Goal: Task Accomplishment & Management: Manage account settings

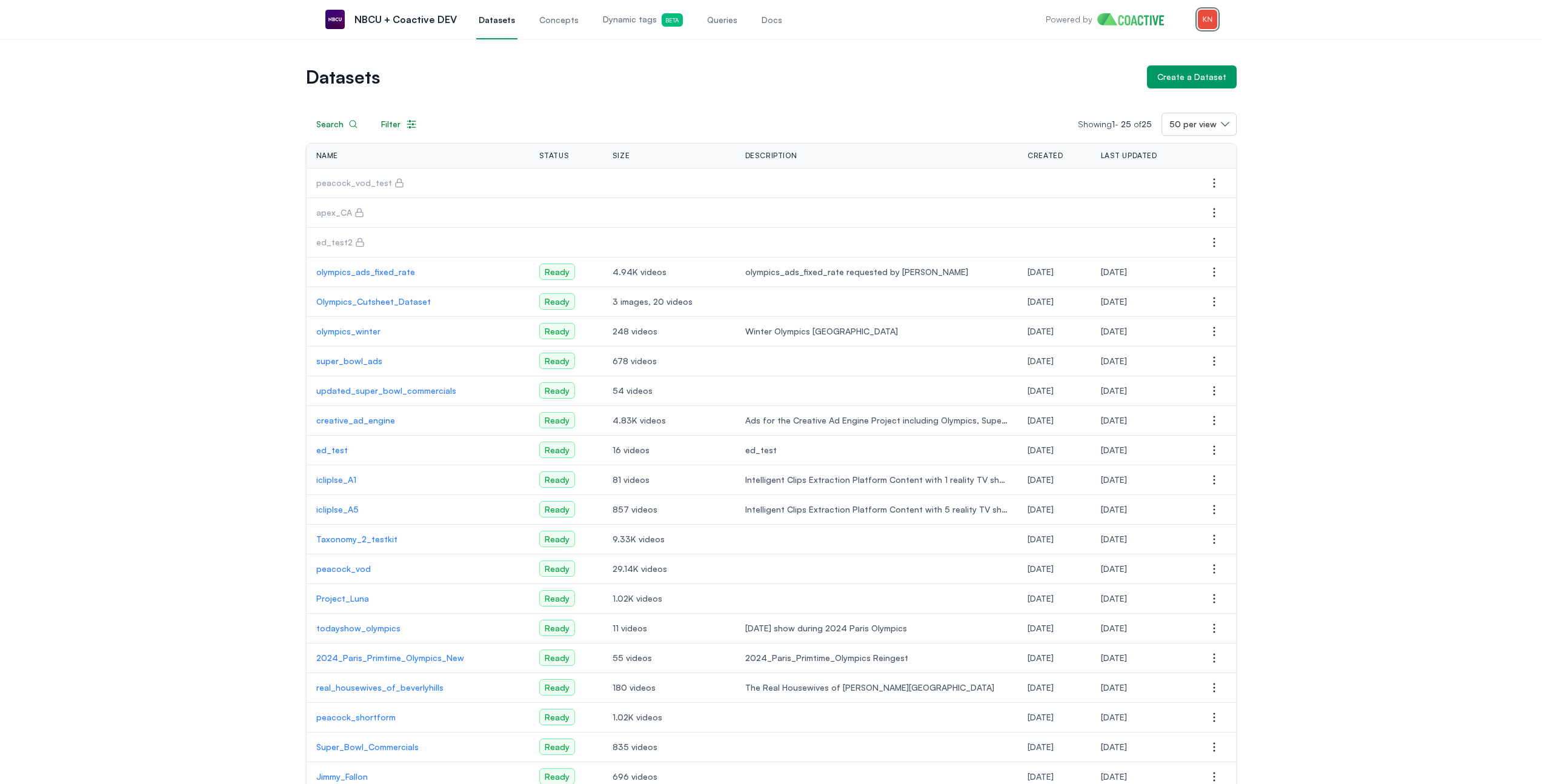
click at [1201, 15] on img "button" at bounding box center [1207, 19] width 19 height 19
click at [1156, 81] on link "Settings" at bounding box center [1144, 89] width 144 height 22
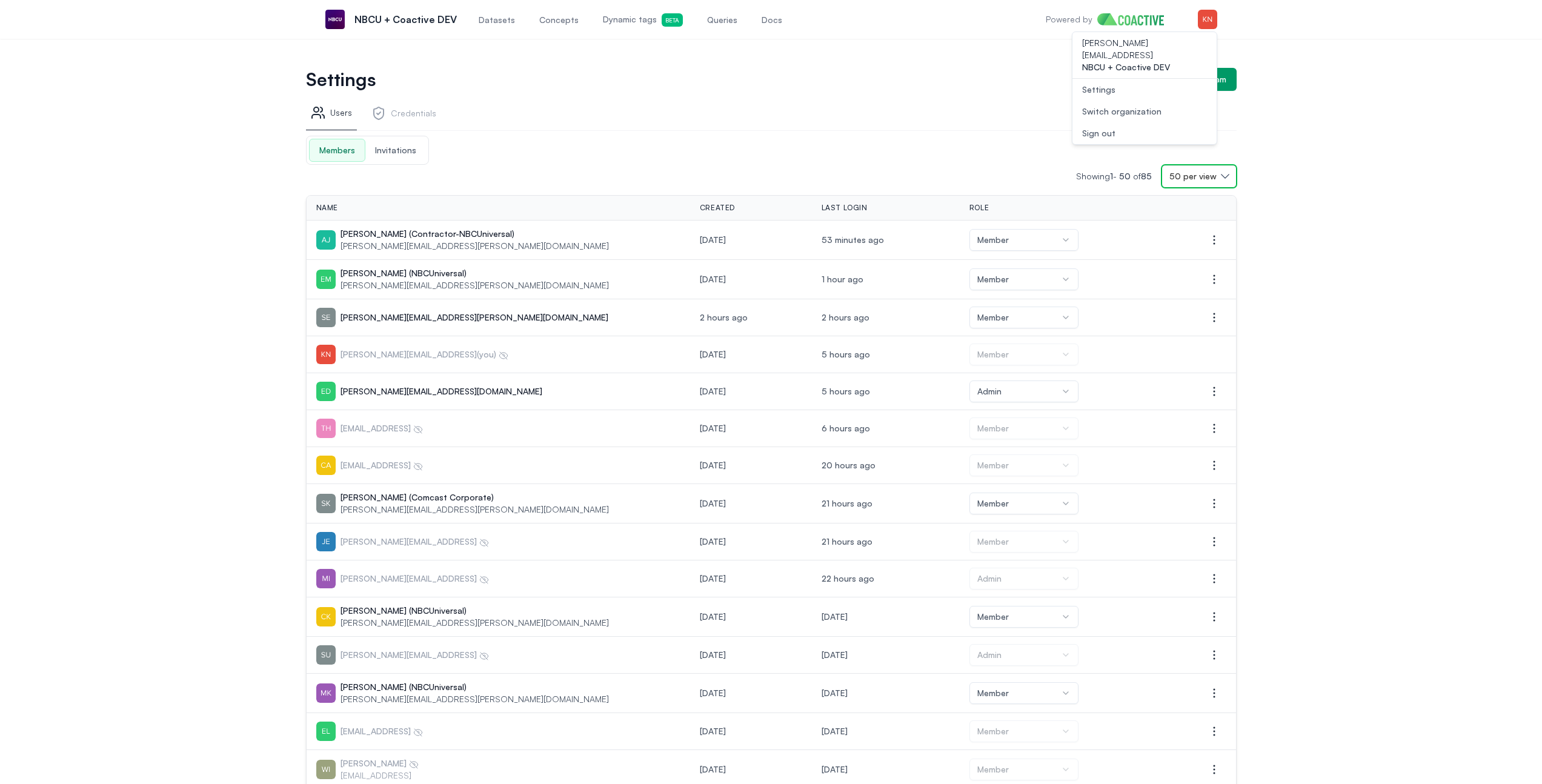
click at [1190, 173] on span "50 per view" at bounding box center [1192, 176] width 47 height 12
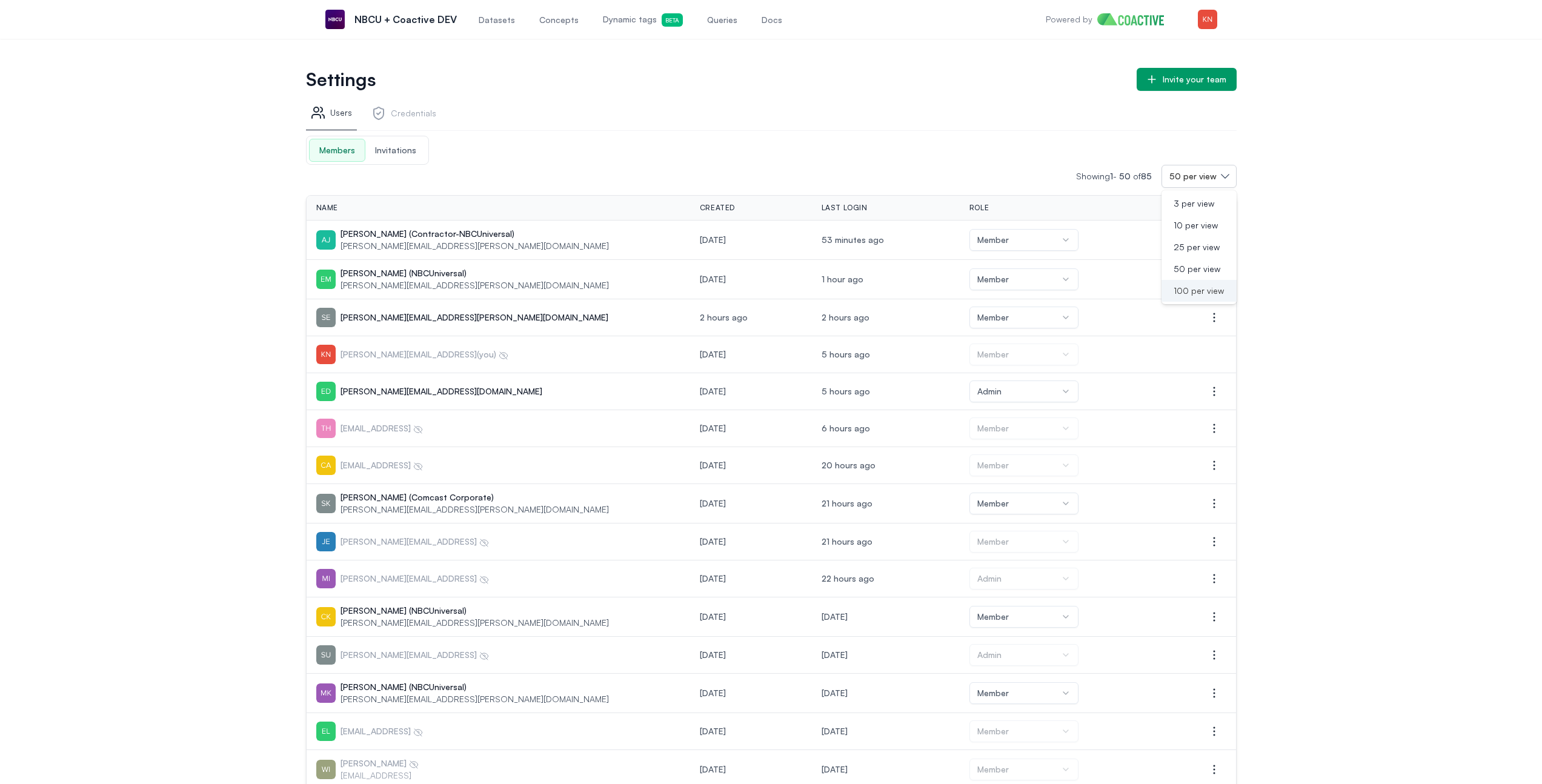
click at [1200, 280] on li "100 per view" at bounding box center [1199, 290] width 75 height 22
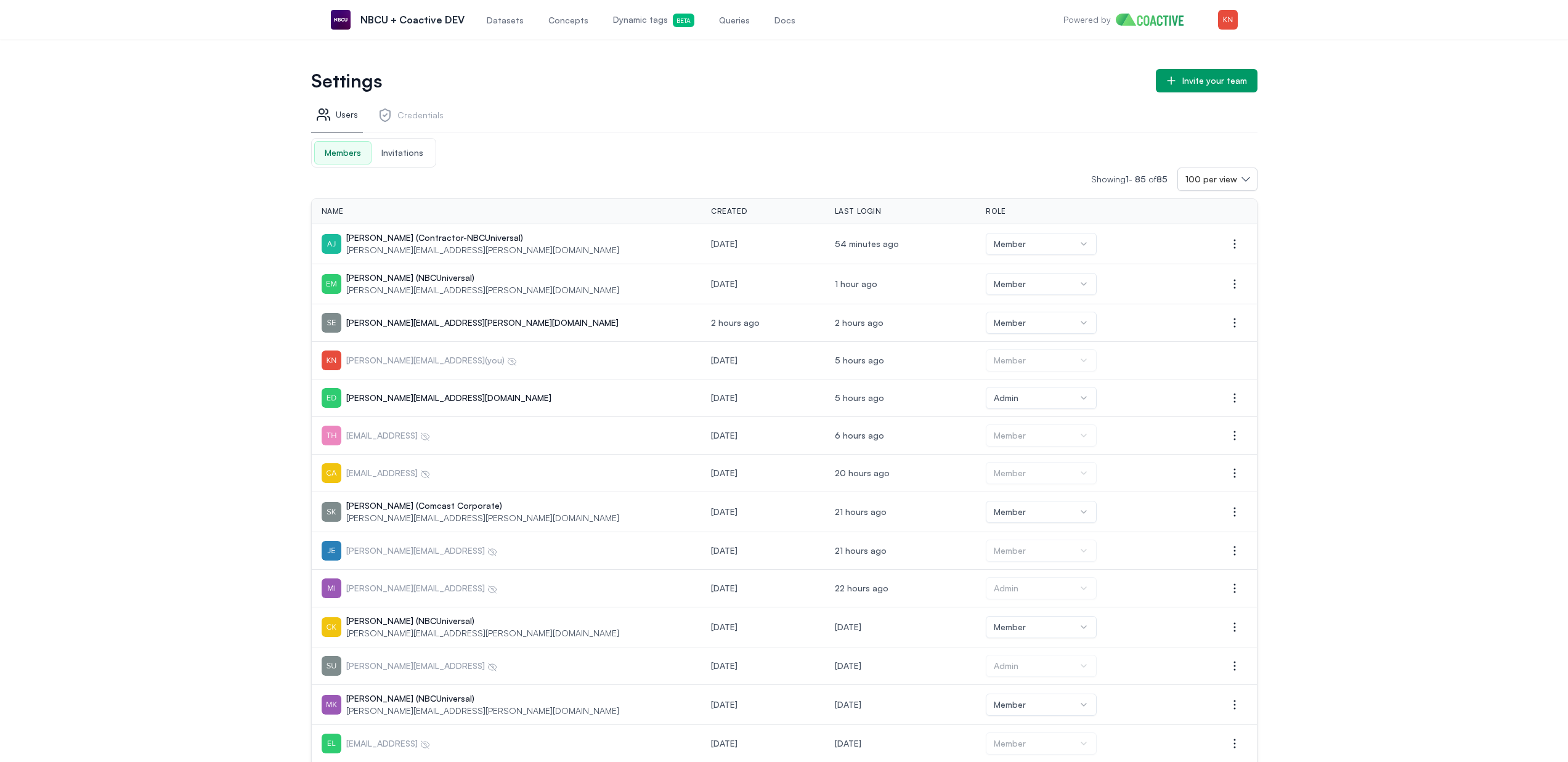
drag, startPoint x: 440, startPoint y: 380, endPoint x: 440, endPoint y: 352, distance: 28.0
click at [440, 353] on div "[PERSON_NAME][EMAIL_ADDRESS] (you)" at bounding box center [507, 360] width 370 height 20
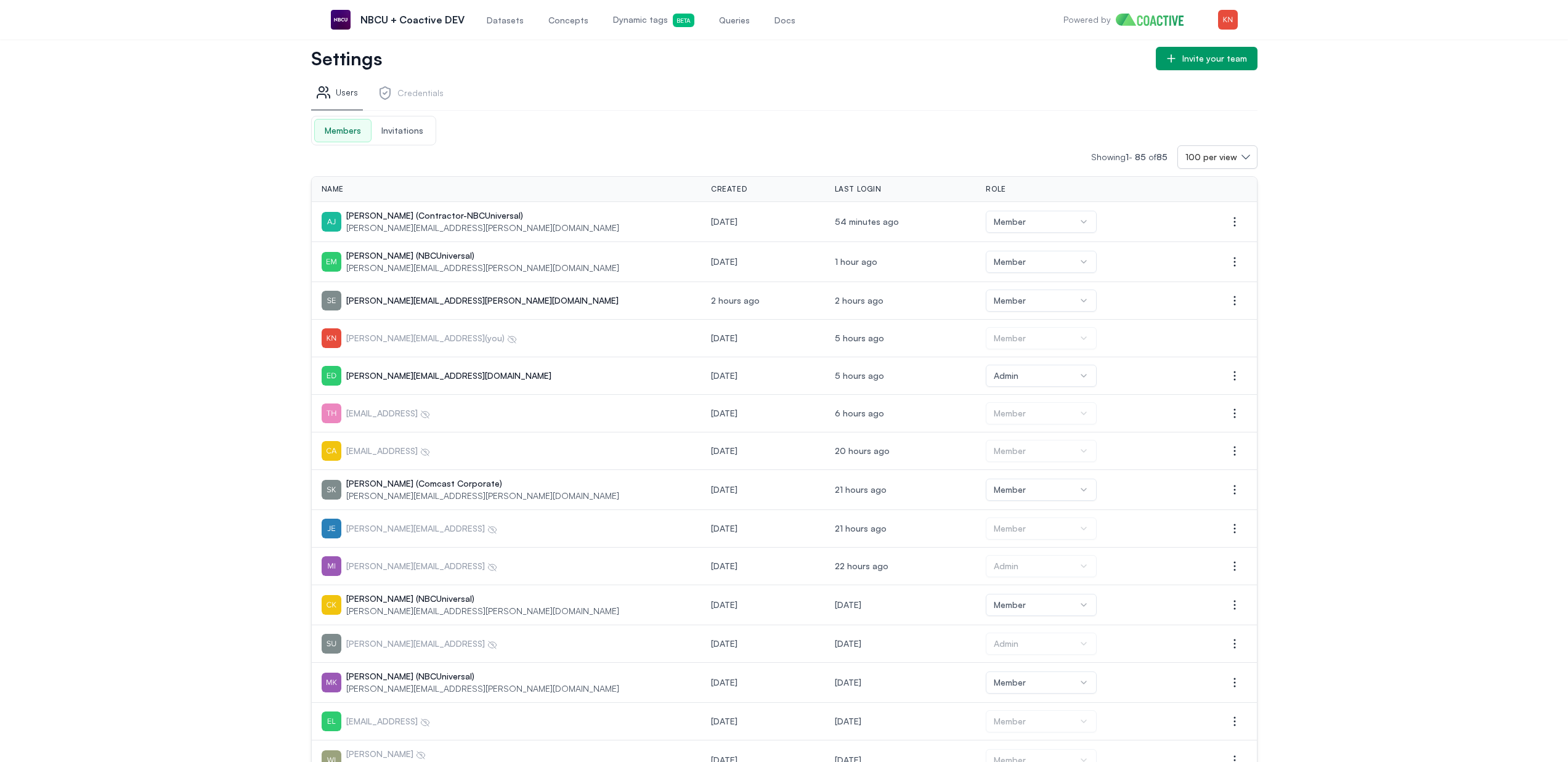
click at [427, 407] on p "[EMAIL_ADDRESS]" at bounding box center [388, 414] width 84 height 13
click at [407, 455] on p "[EMAIL_ADDRESS]" at bounding box center [388, 451] width 84 height 13
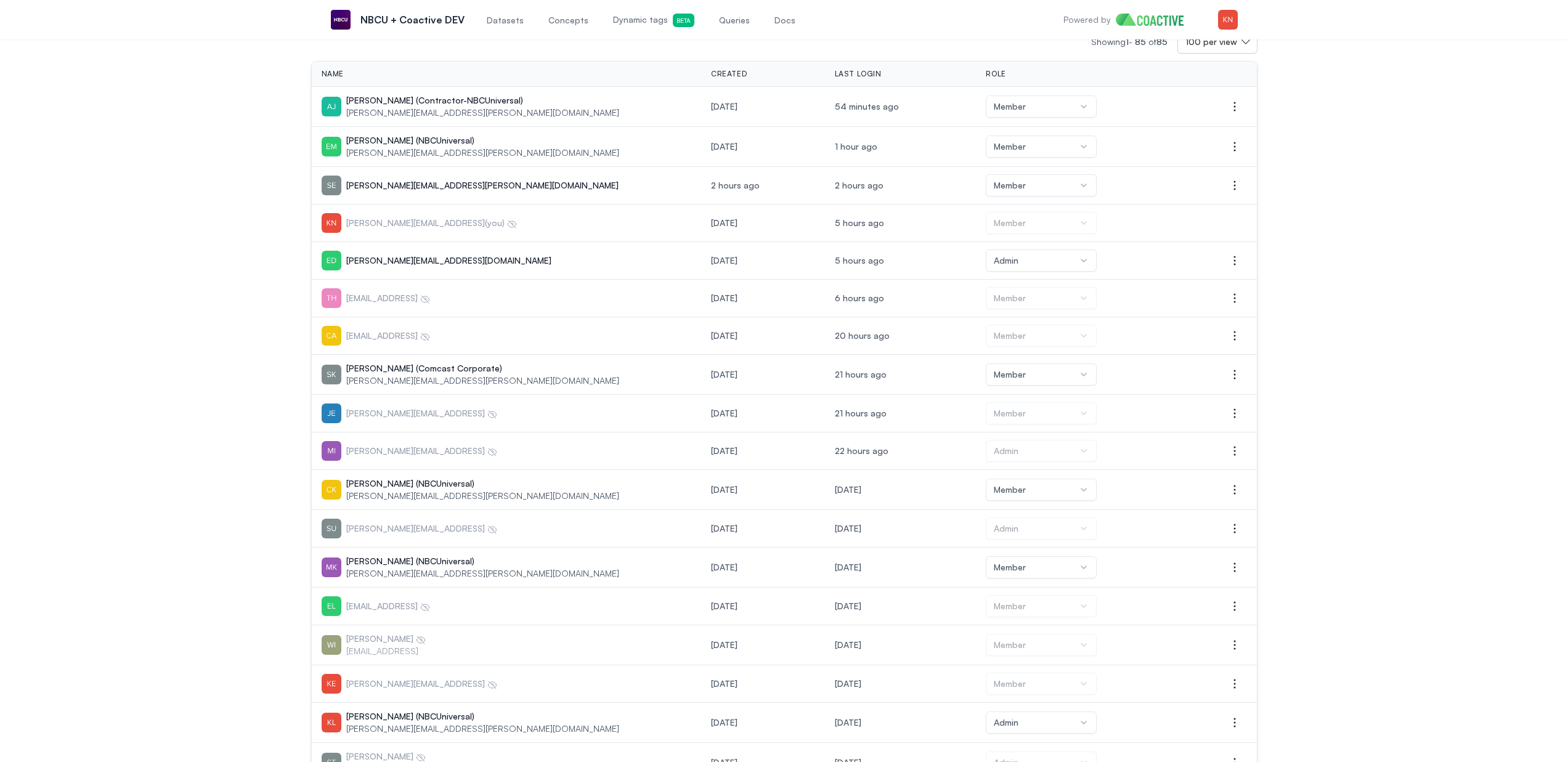
scroll to position [147, 0]
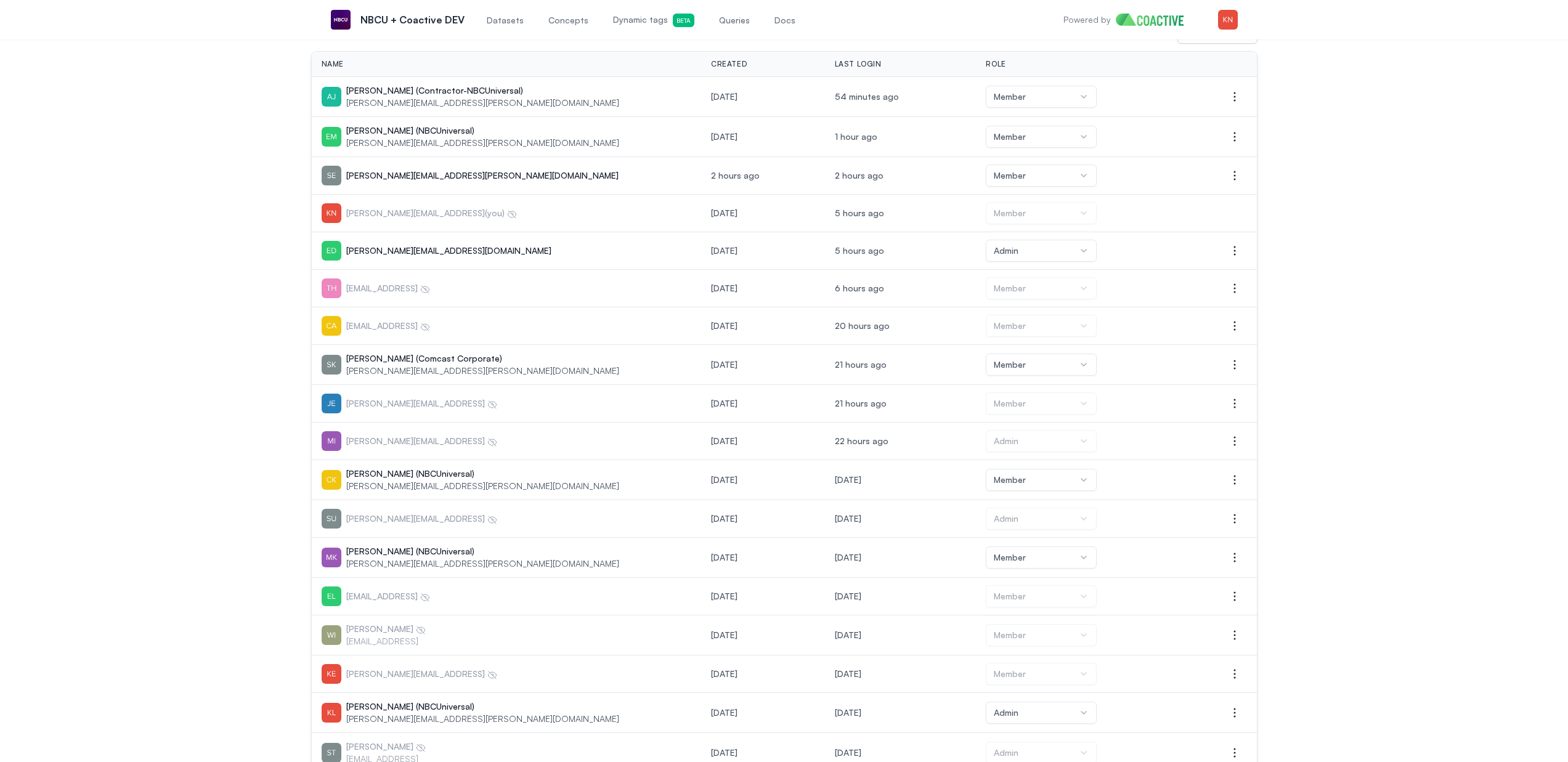
click at [389, 409] on p "[PERSON_NAME][EMAIL_ADDRESS]" at bounding box center [421, 403] width 151 height 13
click at [391, 435] on p "[PERSON_NAME][EMAIL_ADDRESS]" at bounding box center [421, 441] width 151 height 13
click at [388, 529] on td "[PERSON_NAME][EMAIL_ADDRESS]" at bounding box center [507, 519] width 390 height 38
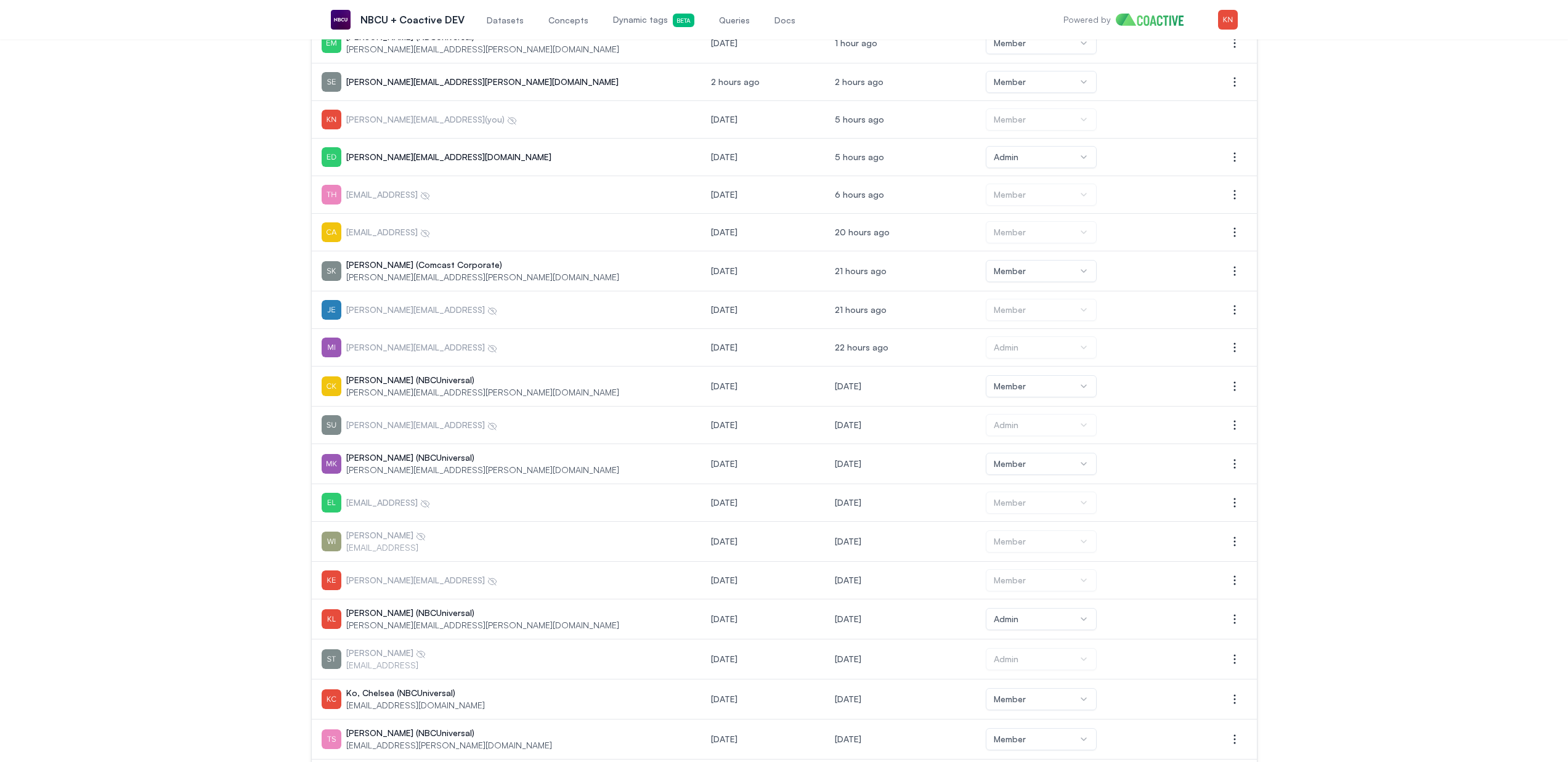
scroll to position [241, 0]
click at [419, 494] on div "[EMAIL_ADDRESS]" at bounding box center [507, 502] width 370 height 20
click at [358, 536] on p "[PERSON_NAME]" at bounding box center [385, 535] width 79 height 13
click at [371, 573] on p "[PERSON_NAME][EMAIL_ADDRESS]" at bounding box center [421, 580] width 151 height 13
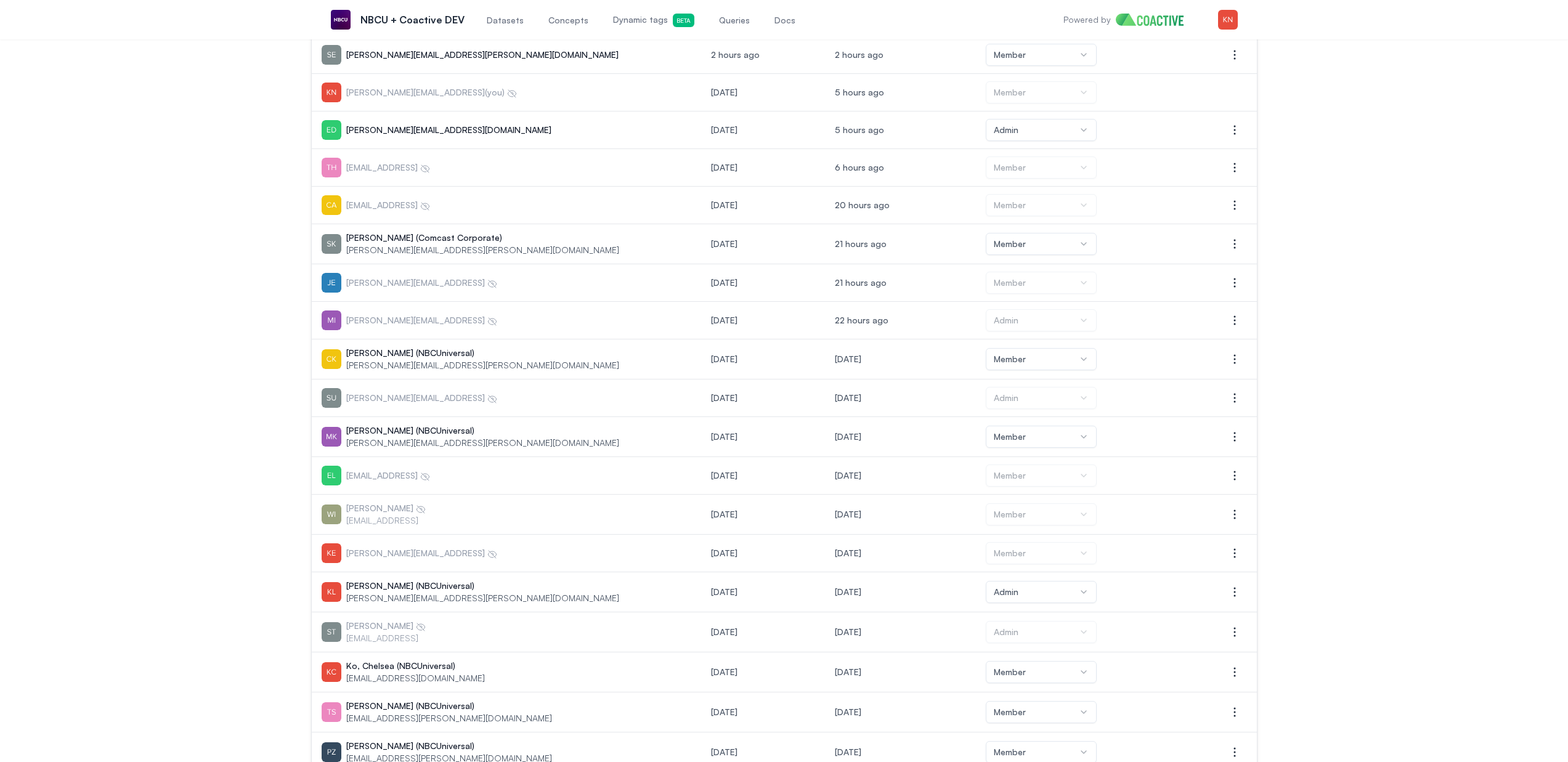
scroll to position [389, 0]
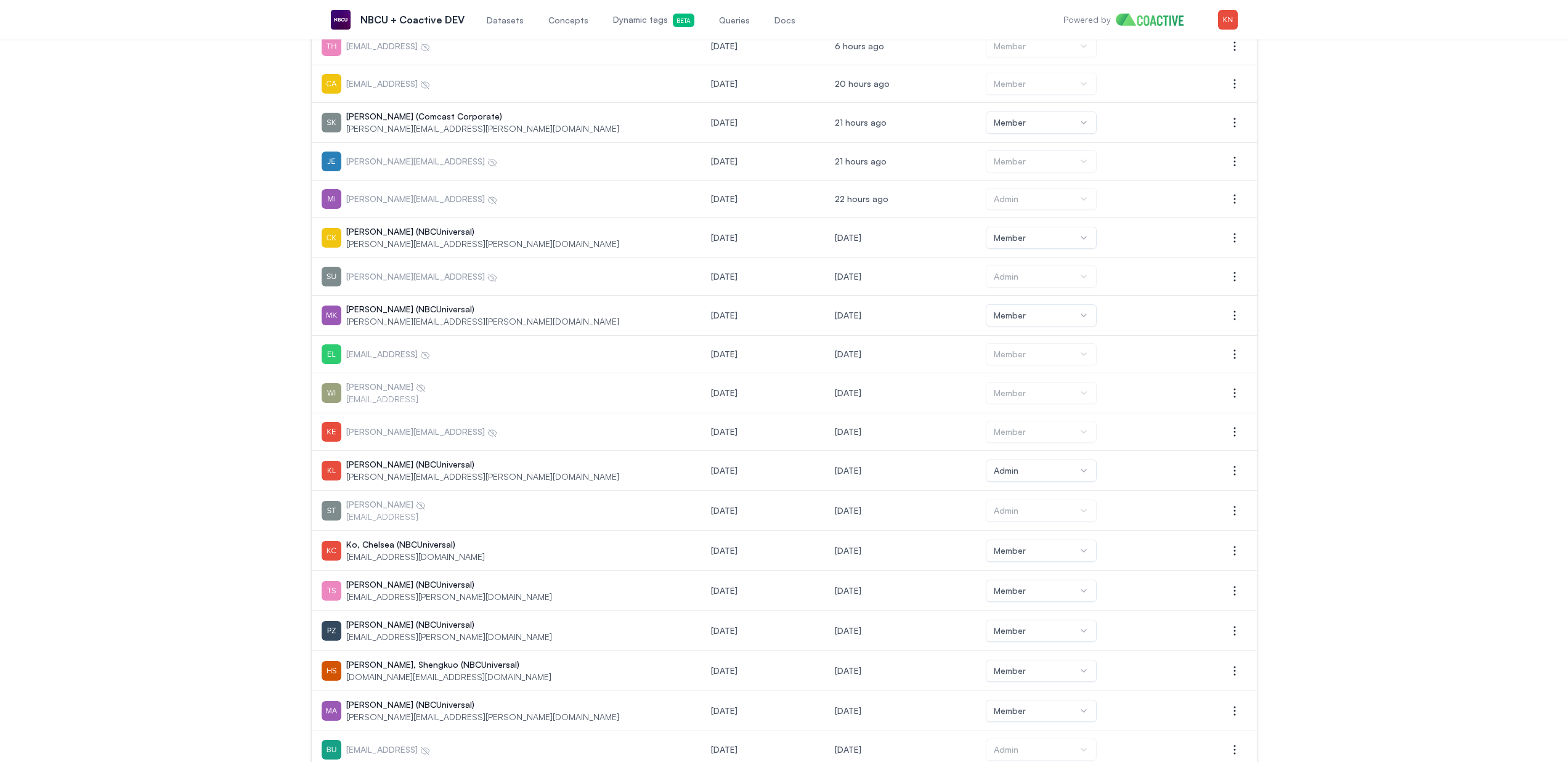
click at [366, 515] on p "[EMAIL_ADDRESS]" at bounding box center [385, 517] width 79 height 13
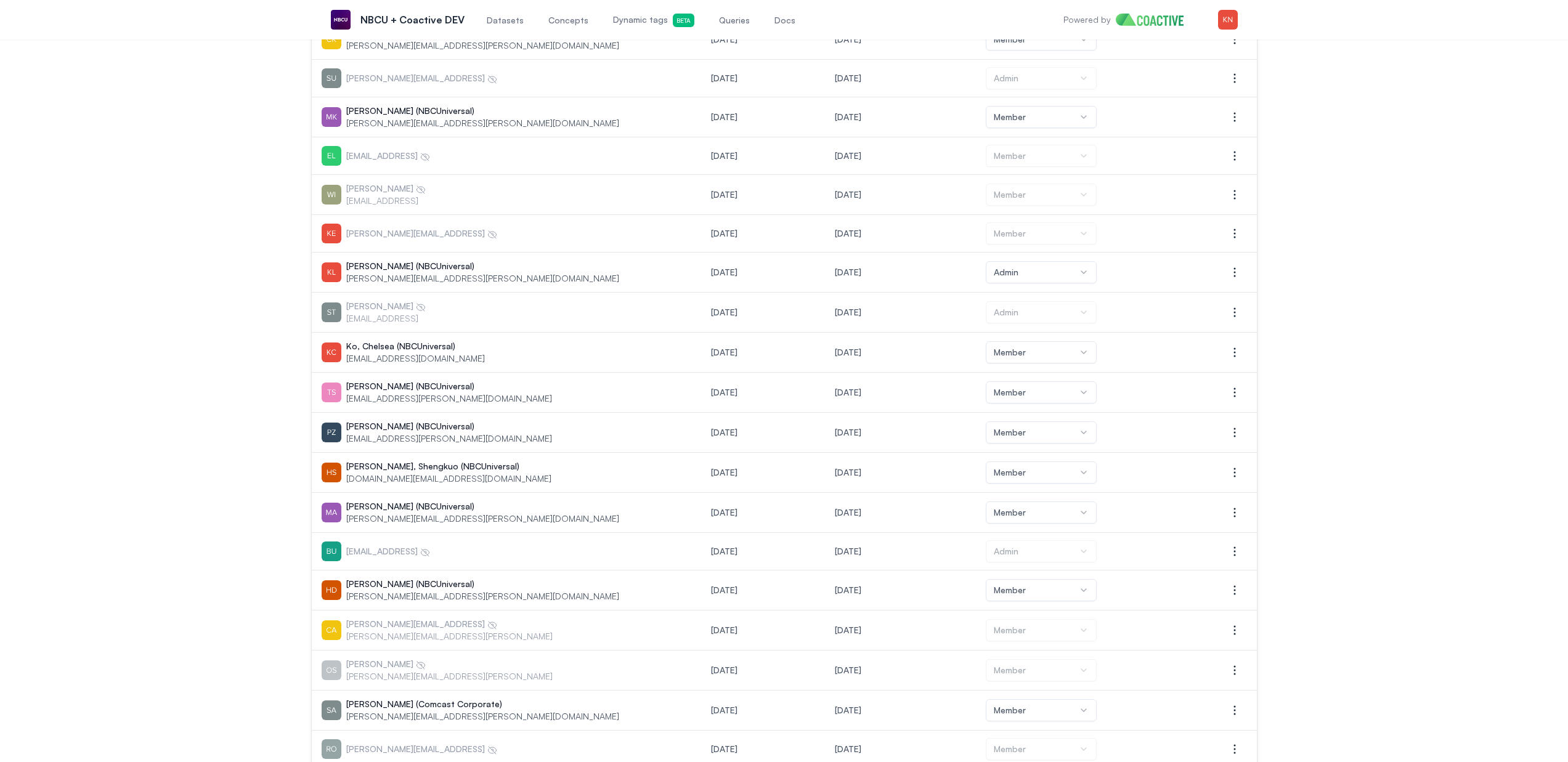
scroll to position [600, 0]
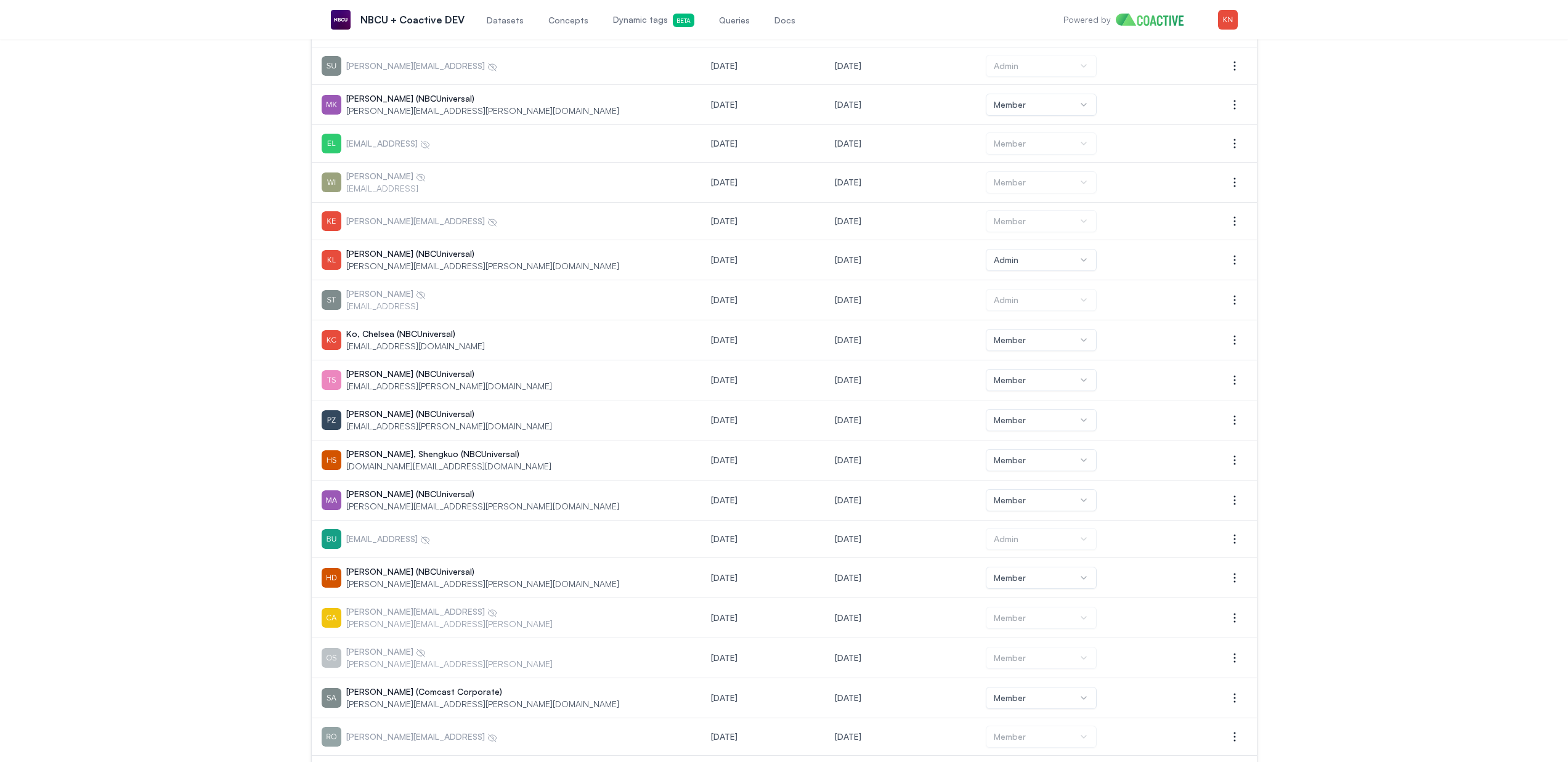
click at [363, 527] on td "[EMAIL_ADDRESS]" at bounding box center [507, 540] width 390 height 38
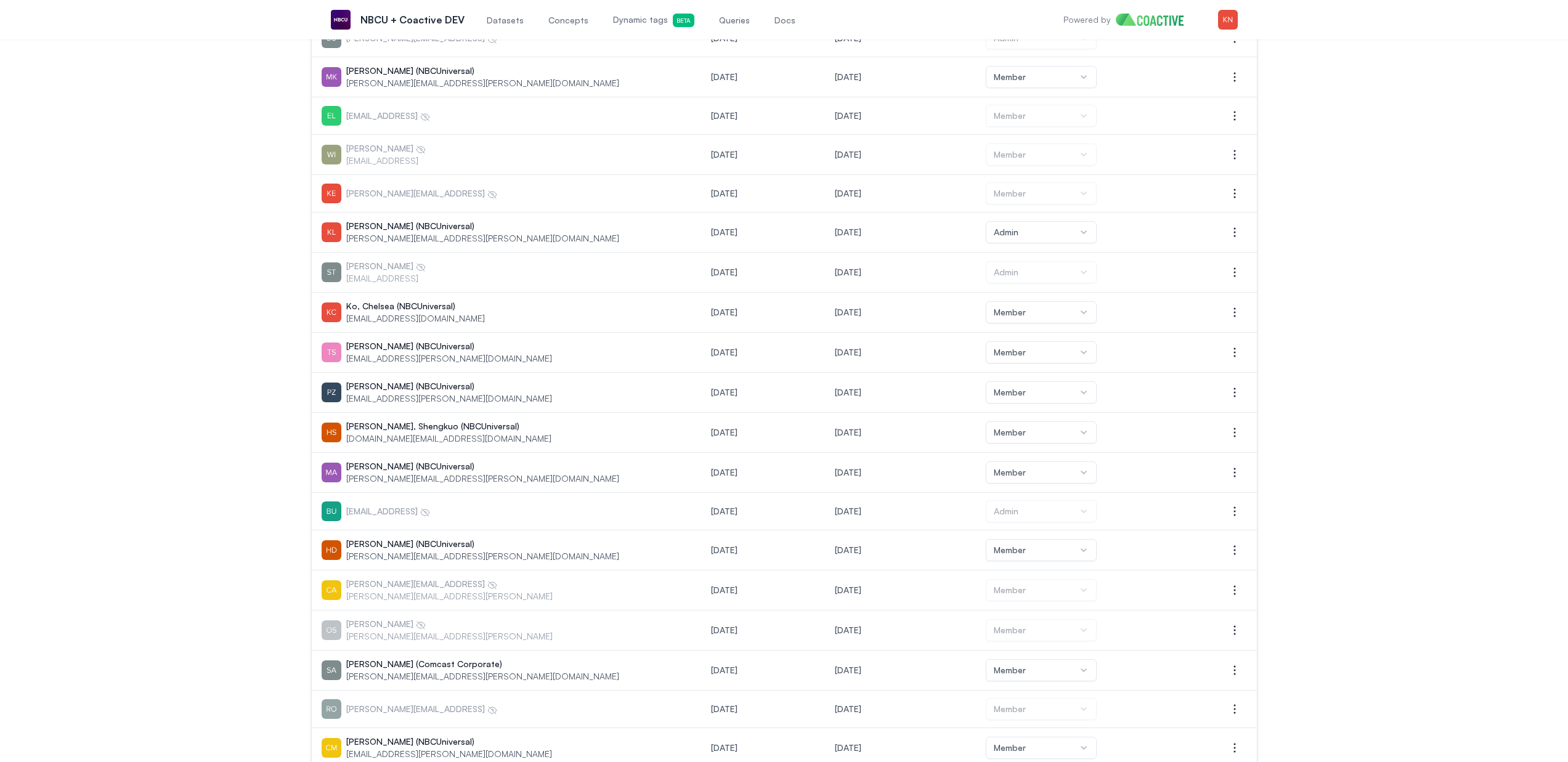
scroll to position [730, 0]
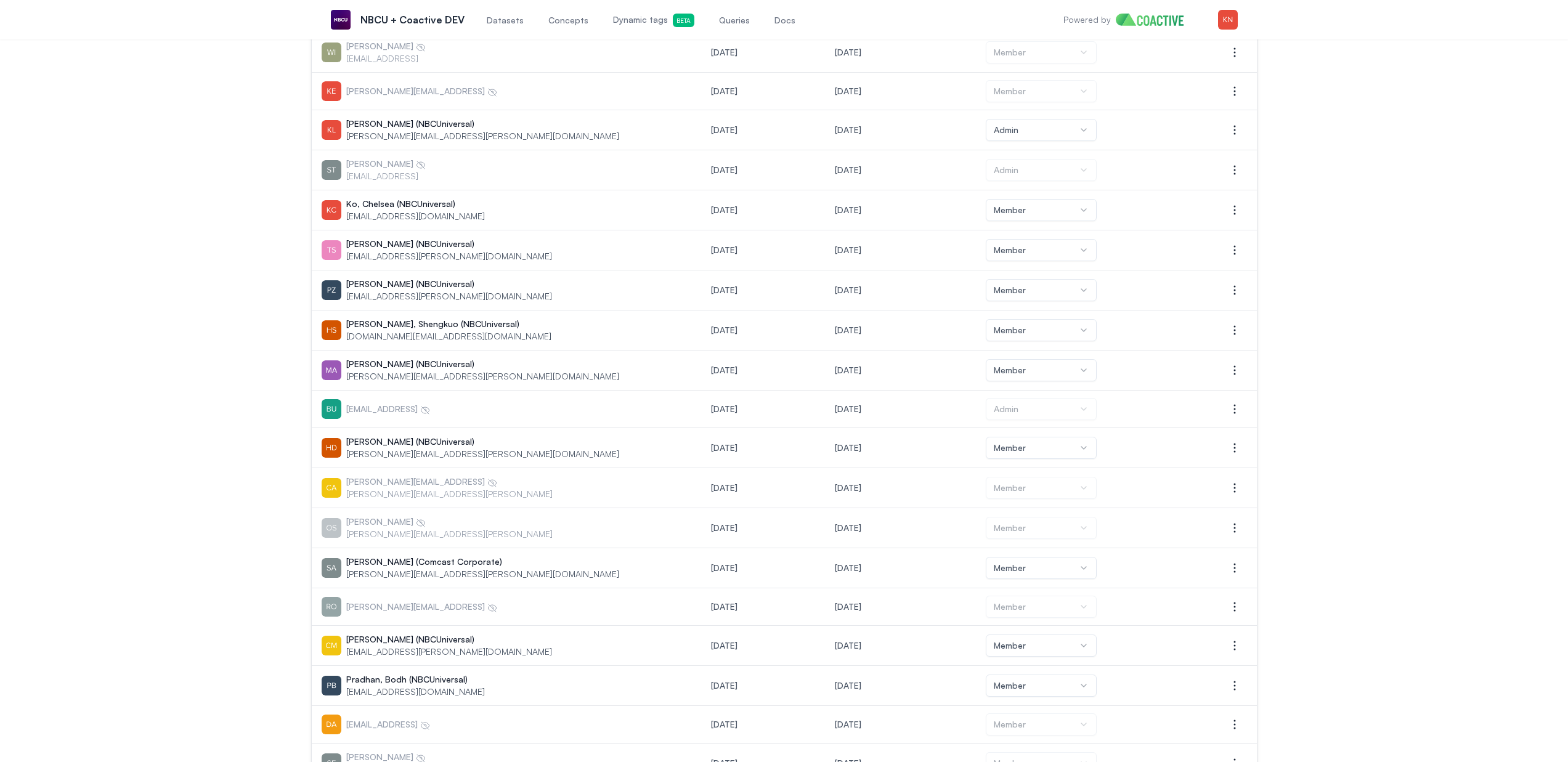
click at [363, 489] on p "[PERSON_NAME][EMAIL_ADDRESS][PERSON_NAME]" at bounding box center [450, 494] width 207 height 13
click at [365, 525] on p "[PERSON_NAME]" at bounding box center [450, 522] width 207 height 13
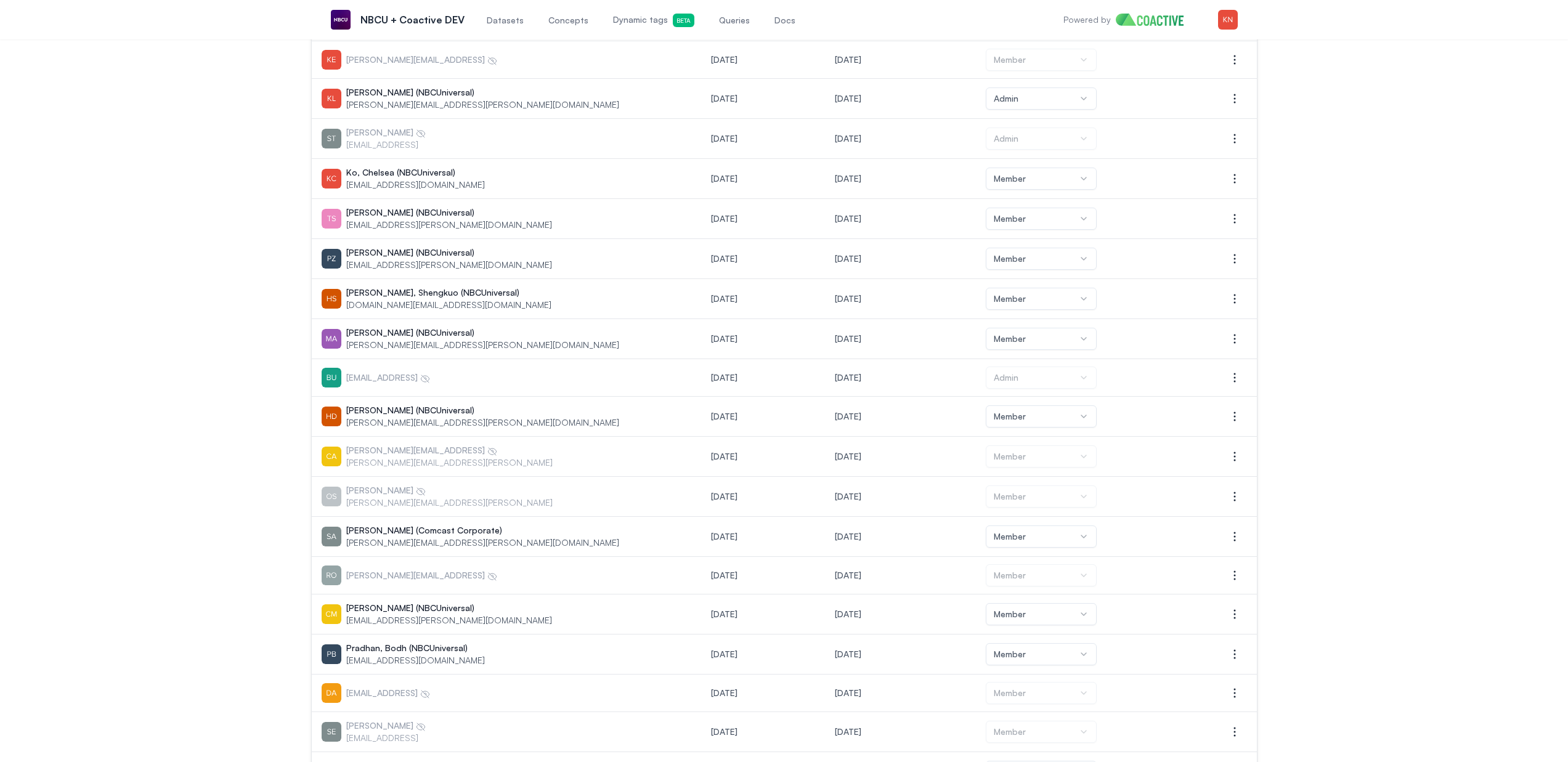
scroll to position [779, 0]
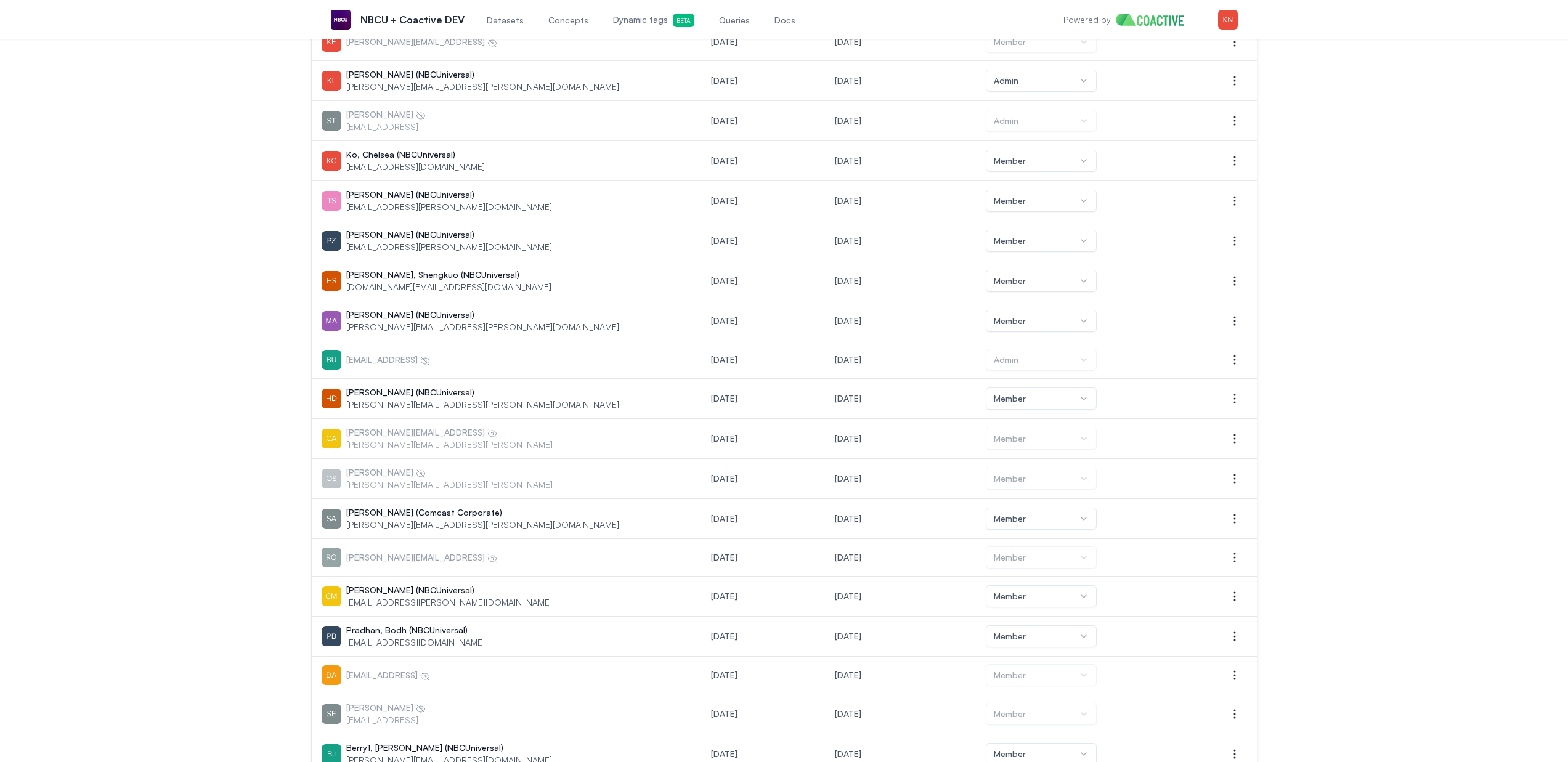
click at [362, 556] on p "[PERSON_NAME][EMAIL_ADDRESS]" at bounding box center [421, 558] width 151 height 13
click at [357, 681] on div "[EMAIL_ADDRESS]" at bounding box center [507, 675] width 370 height 20
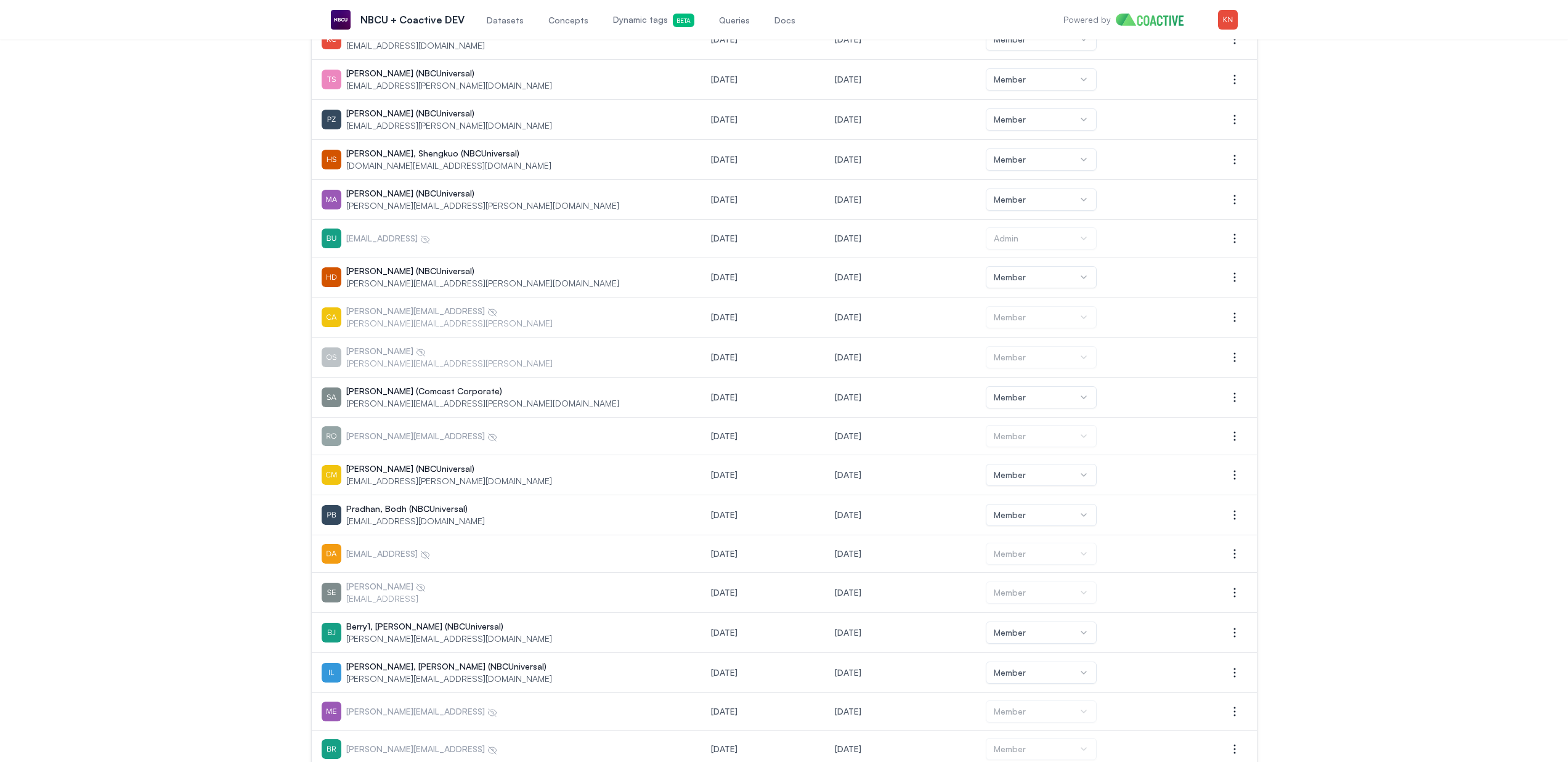
click at [385, 590] on p "[PERSON_NAME]" at bounding box center [385, 587] width 79 height 13
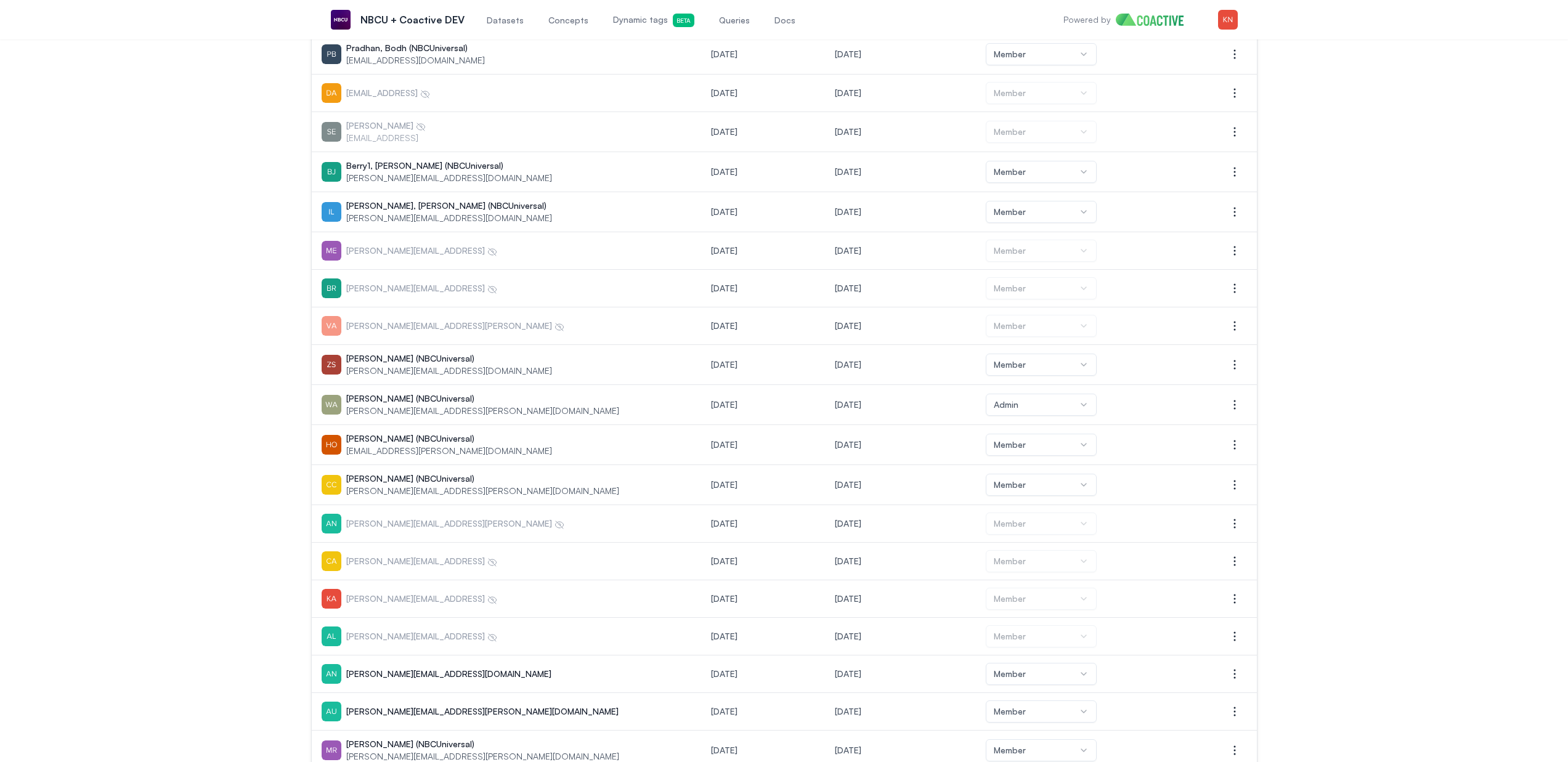
scroll to position [1364, 0]
click at [383, 240] on div "[PERSON_NAME][EMAIL_ADDRESS]" at bounding box center [507, 247] width 370 height 20
click at [390, 278] on div "[PERSON_NAME][EMAIL_ADDRESS]" at bounding box center [507, 285] width 370 height 20
click at [406, 338] on td "[PERSON_NAME][EMAIL_ADDRESS][PERSON_NAME]" at bounding box center [507, 323] width 390 height 38
click at [402, 515] on p "[PERSON_NAME][EMAIL_ADDRESS][PERSON_NAME]" at bounding box center [455, 521] width 218 height 13
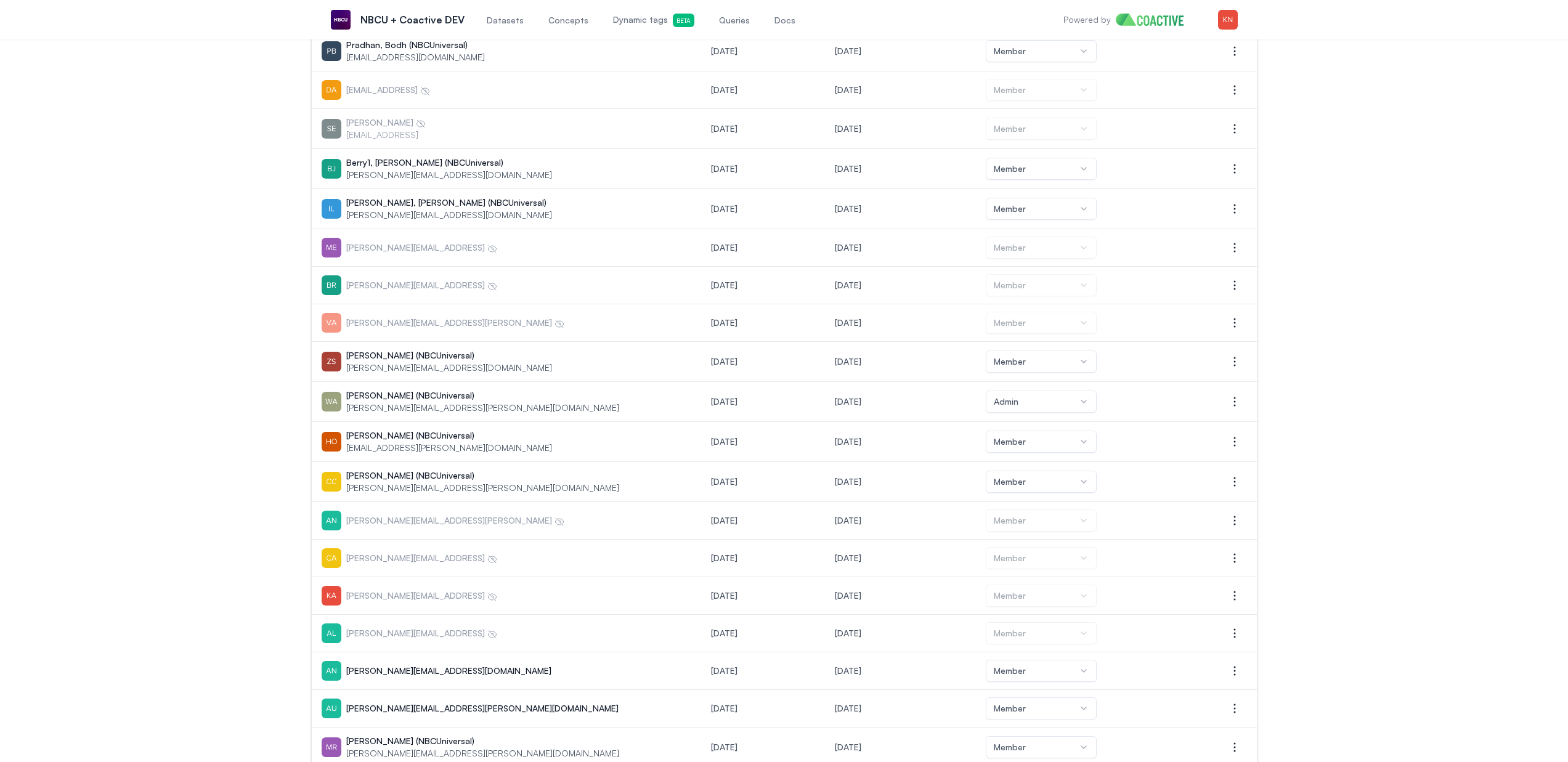
click at [401, 553] on p "[PERSON_NAME][EMAIL_ADDRESS]" at bounding box center [421, 558] width 151 height 13
click at [390, 592] on p "[PERSON_NAME][EMAIL_ADDRESS]" at bounding box center [421, 596] width 151 height 13
click at [392, 618] on td "[PERSON_NAME][EMAIL_ADDRESS]" at bounding box center [507, 634] width 390 height 38
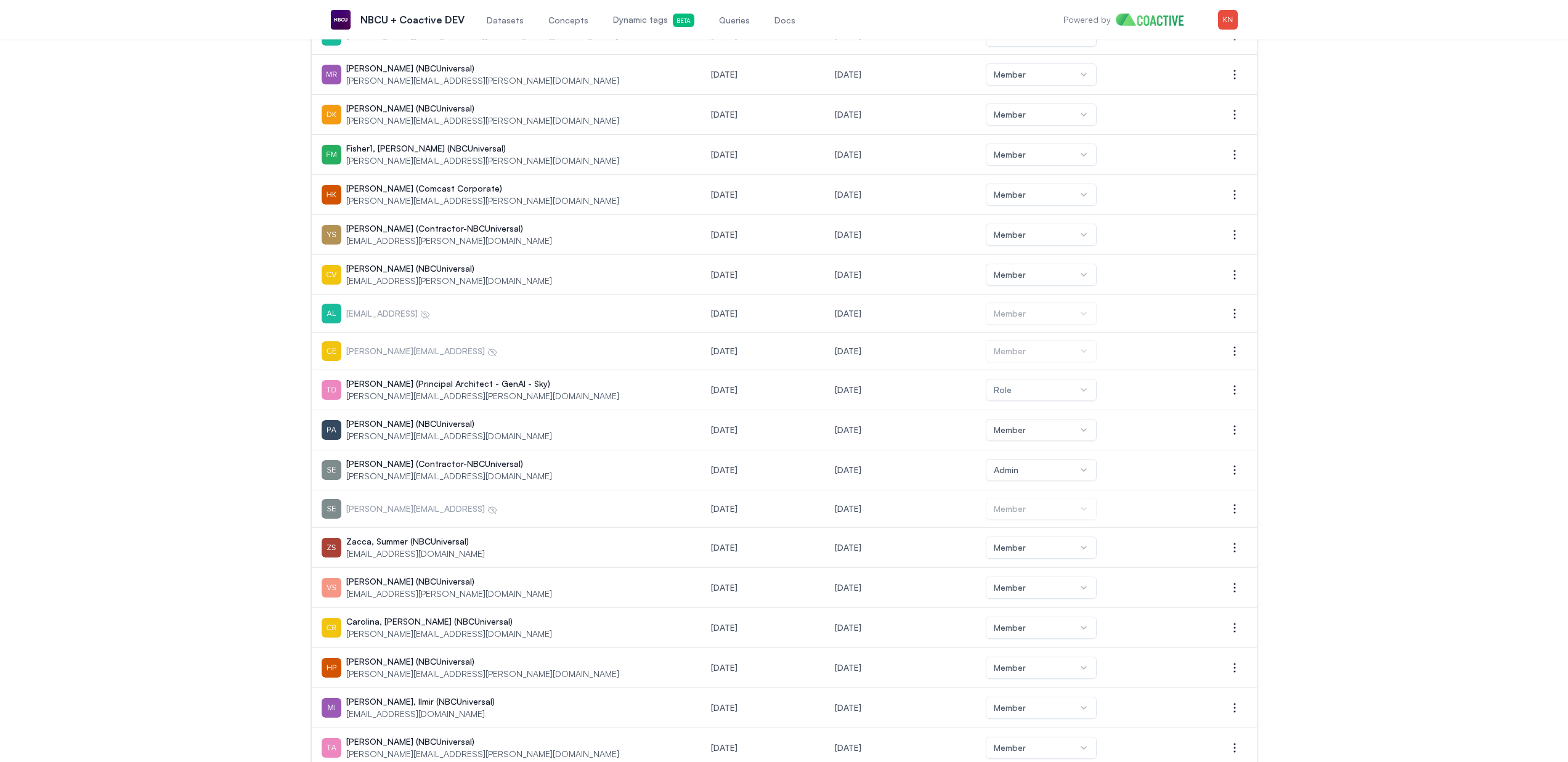
scroll to position [2039, 0]
click at [385, 317] on p "[EMAIL_ADDRESS]" at bounding box center [388, 312] width 84 height 13
click at [401, 359] on td "[PERSON_NAME][EMAIL_ADDRESS]" at bounding box center [507, 349] width 390 height 38
click at [401, 489] on td "[PERSON_NAME][EMAIL_ADDRESS]" at bounding box center [507, 507] width 390 height 38
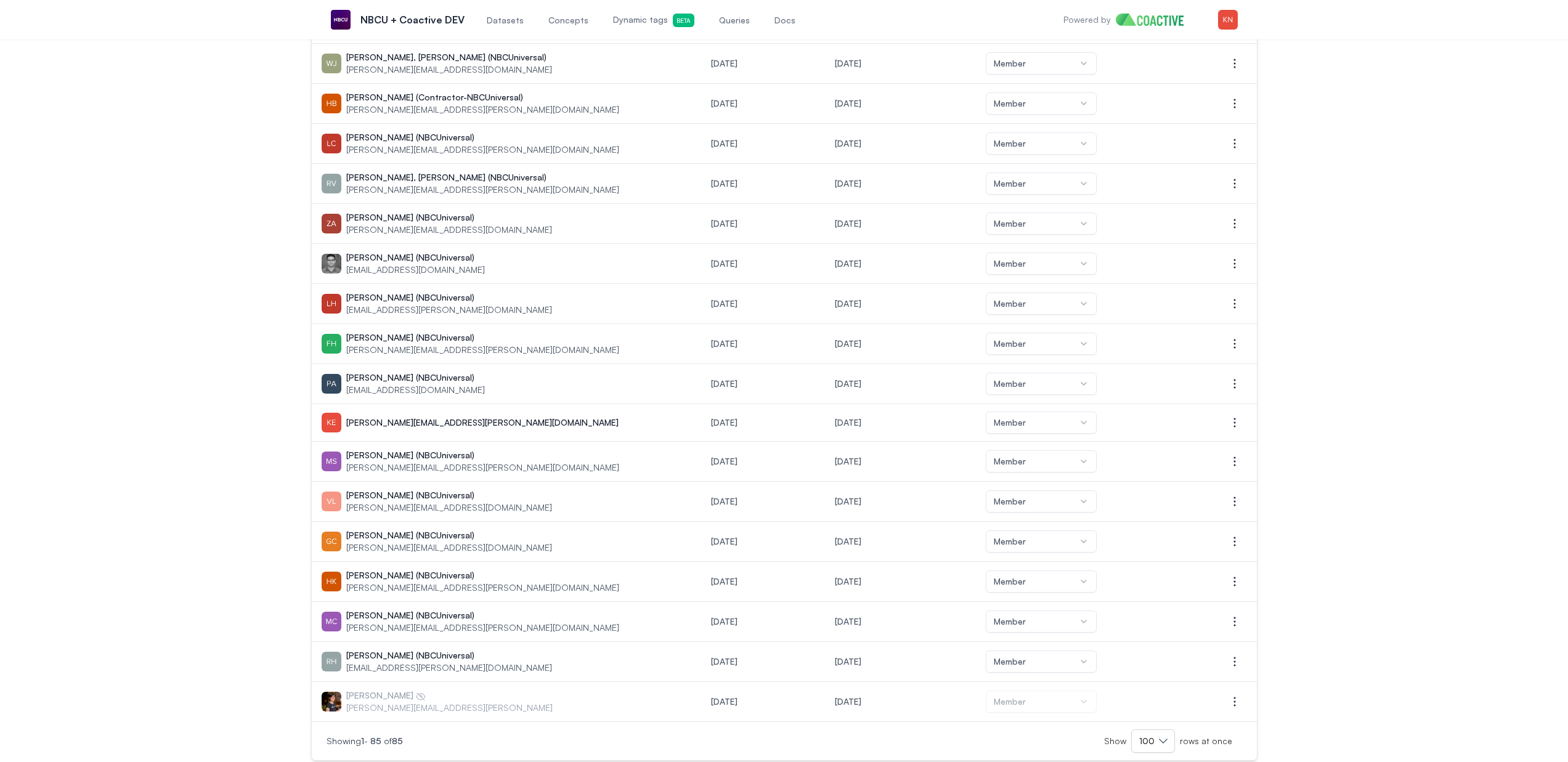
scroll to position [2851, 0]
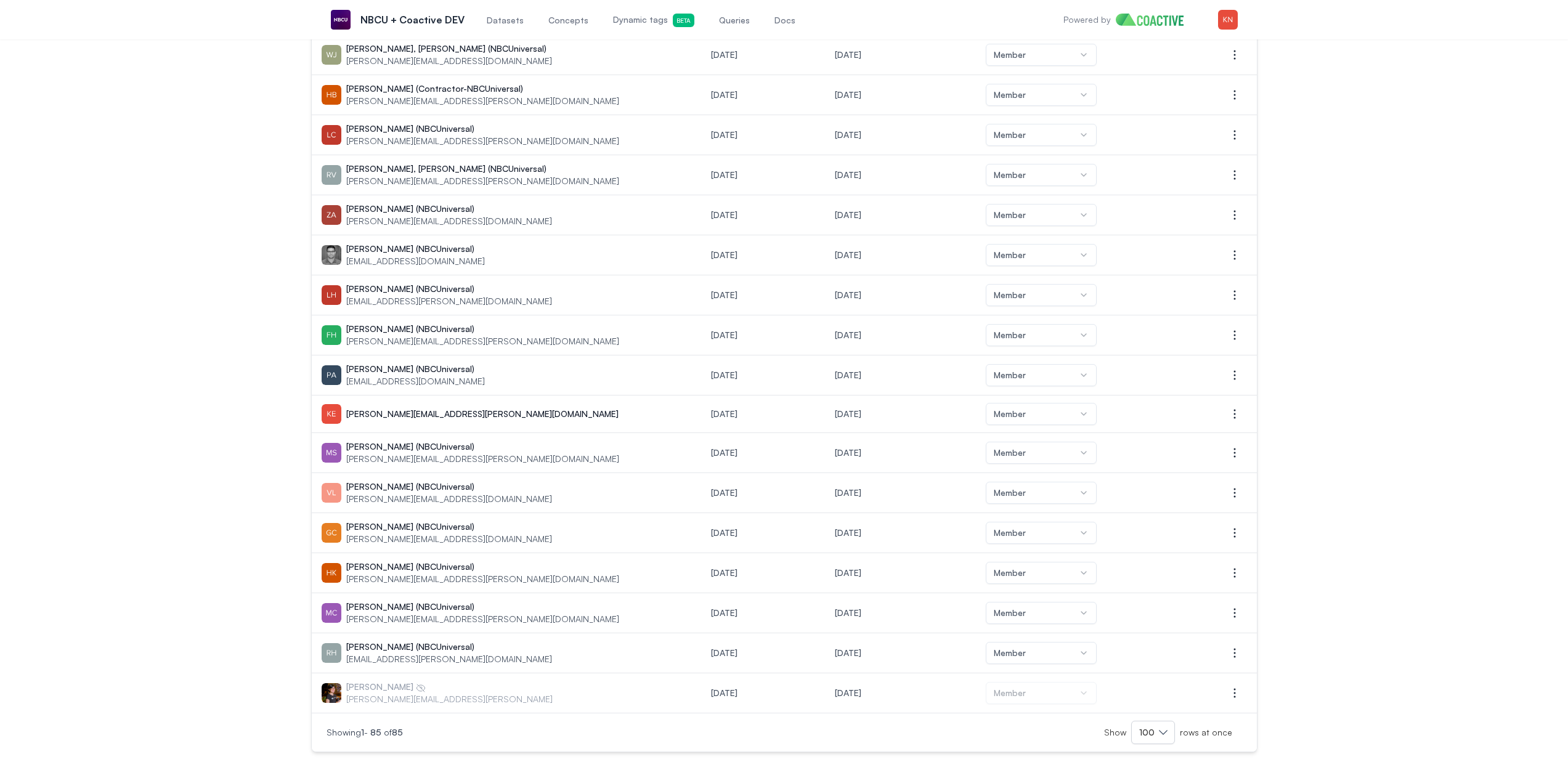
click at [567, 706] on td "[PERSON_NAME] [PERSON_NAME][EMAIL_ADDRESS][PERSON_NAME]" at bounding box center [507, 693] width 390 height 40
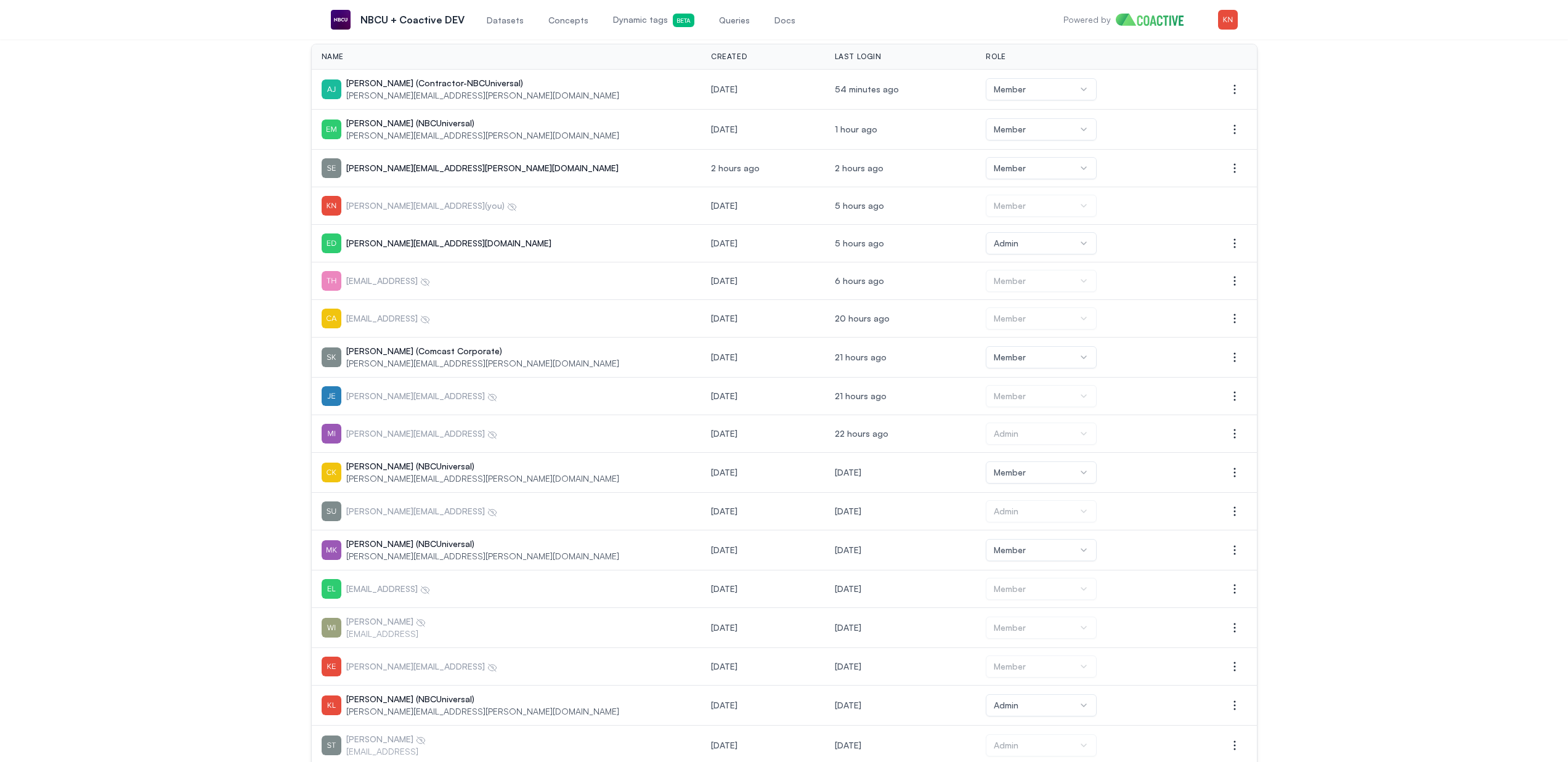
scroll to position [0, 0]
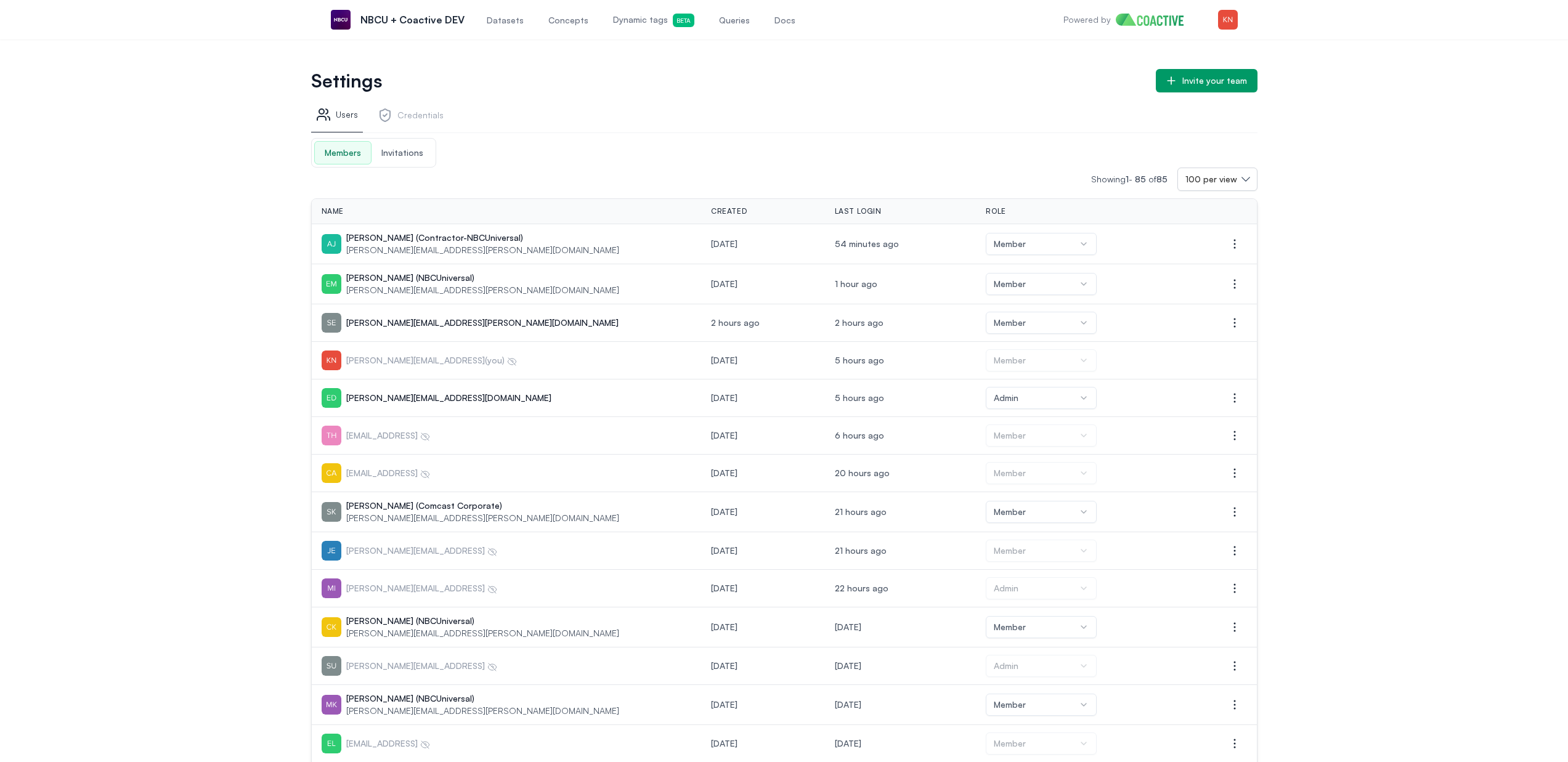
click at [496, 21] on span "Datasets" at bounding box center [504, 20] width 37 height 13
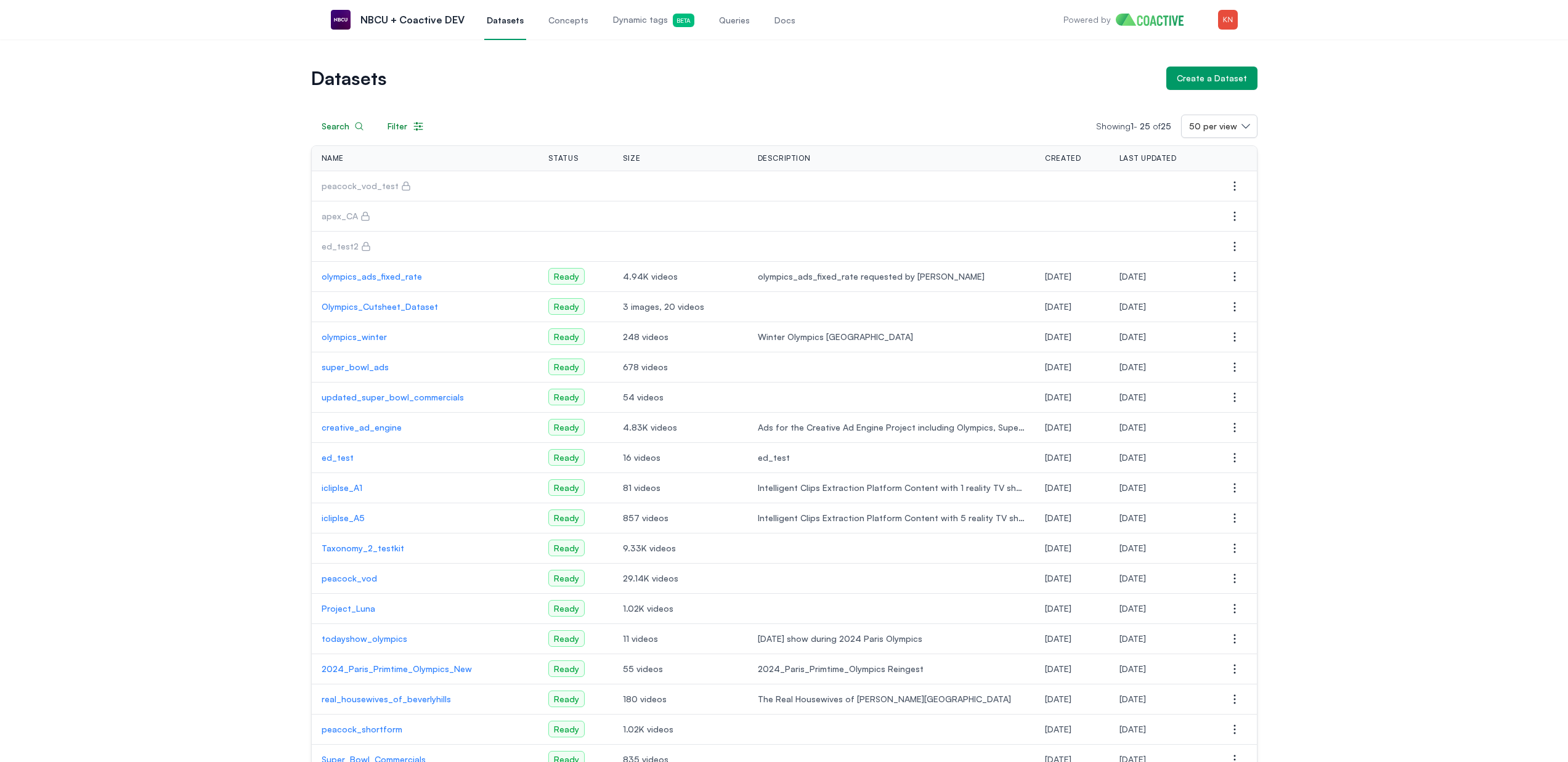
click at [1400, 207] on div "Datasets Create a Dataset Search Filter Showing 1 - 25 of 25 50 per view Name S…" at bounding box center [783, 515] width 1523 height 898
